Goal: Navigation & Orientation: Find specific page/section

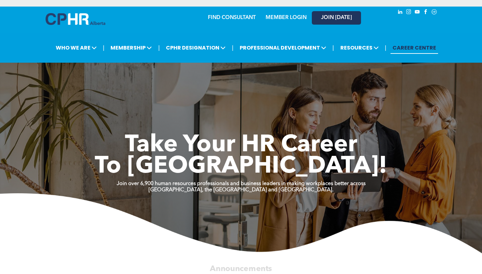
click at [338, 15] on span "JOIN [DATE]" at bounding box center [336, 18] width 31 height 6
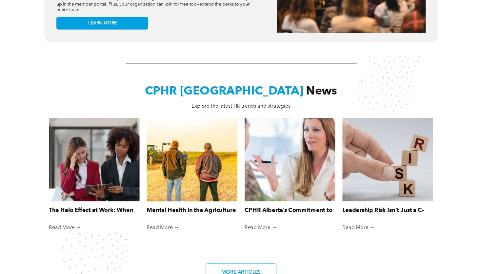
scroll to position [376, 0]
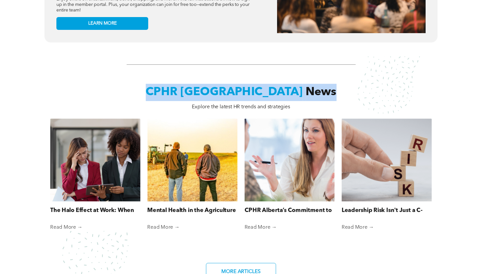
drag, startPoint x: 186, startPoint y: 90, endPoint x: 299, endPoint y: 90, distance: 112.7
click at [299, 90] on h2 "CPHR Alberta News" at bounding box center [240, 92] width 255 height 17
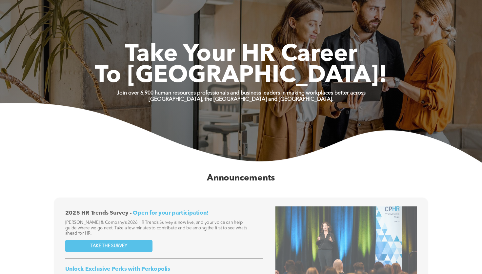
scroll to position [0, 0]
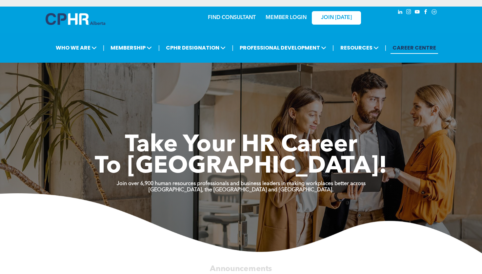
click at [277, 18] on link "MEMBER LOGIN" at bounding box center [285, 17] width 41 height 5
